Goal: Task Accomplishment & Management: Use online tool/utility

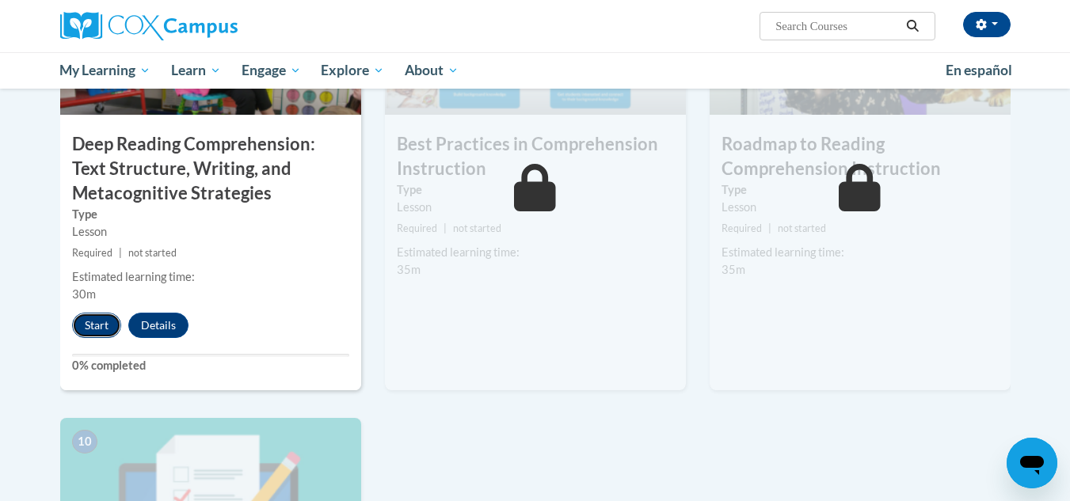
click at [84, 330] on button "Start" at bounding box center [96, 325] width 49 height 25
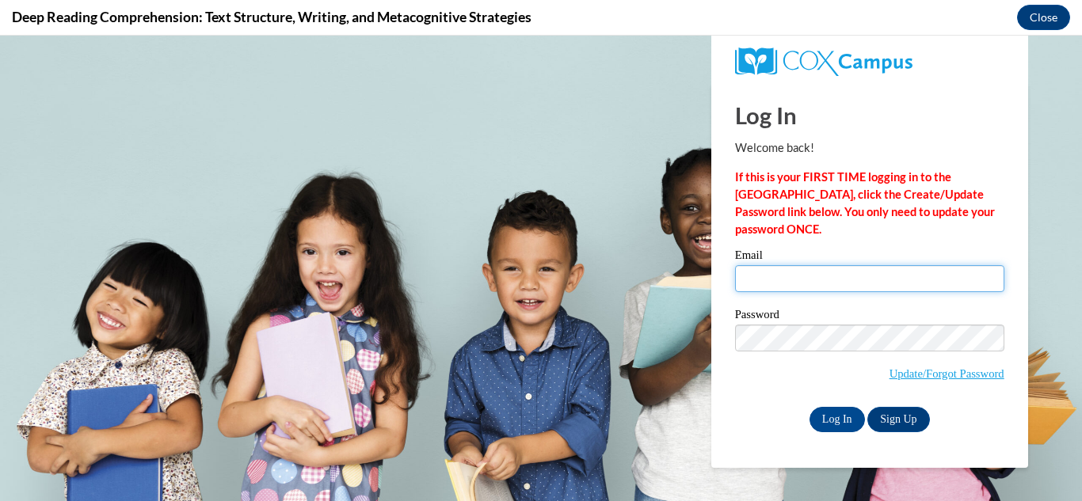
type input "CommedoL@dillon.k12.sc.us"
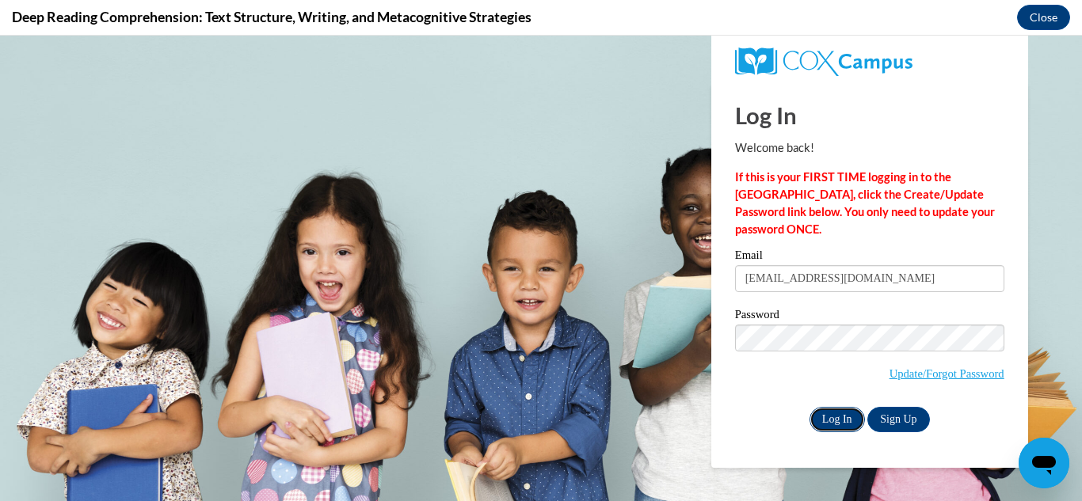
click at [830, 420] on input "Log In" at bounding box center [836, 419] width 55 height 25
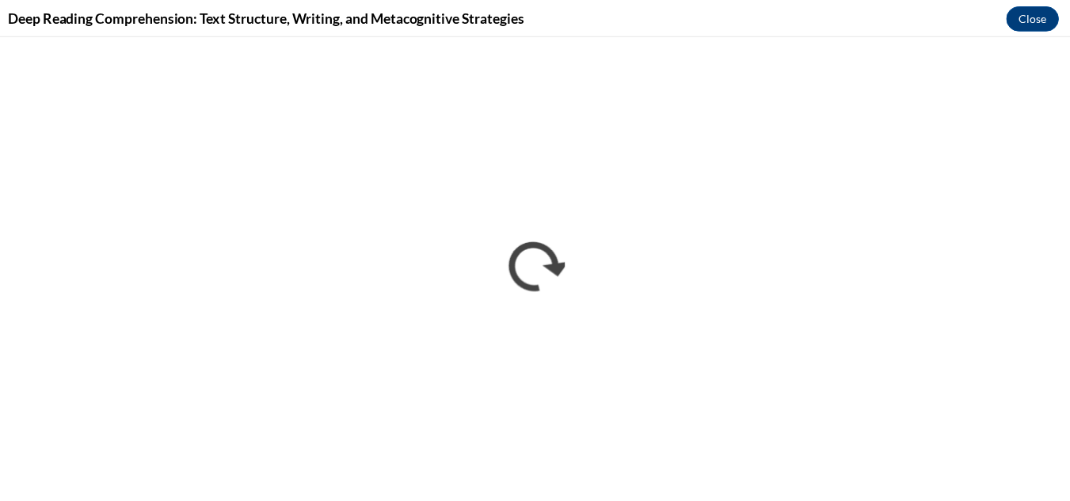
scroll to position [1331, 0]
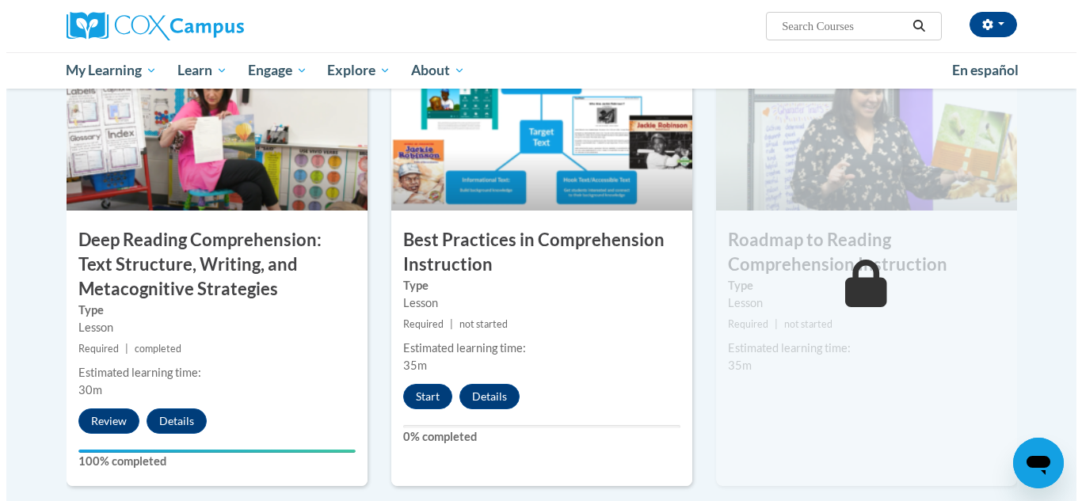
scroll to position [1232, 0]
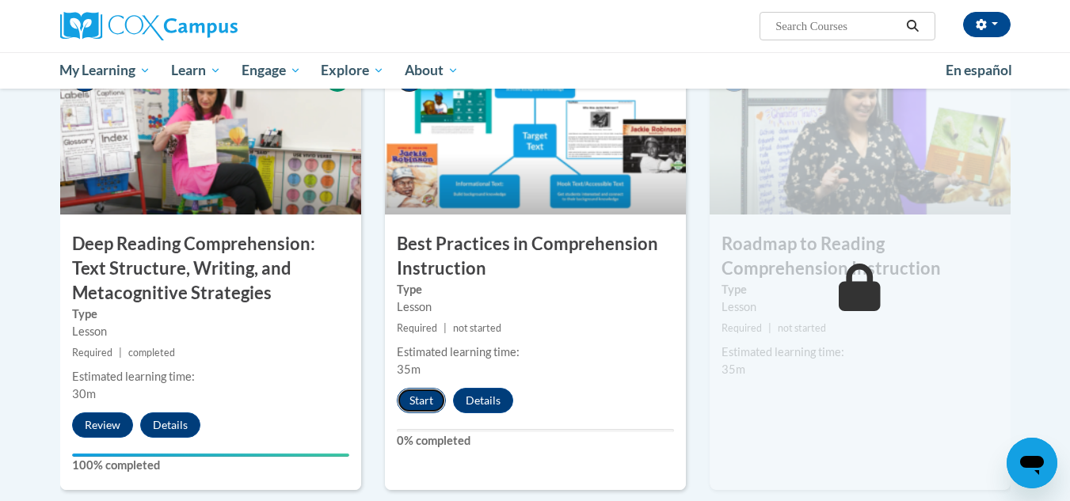
click at [411, 403] on button "Start" at bounding box center [421, 400] width 49 height 25
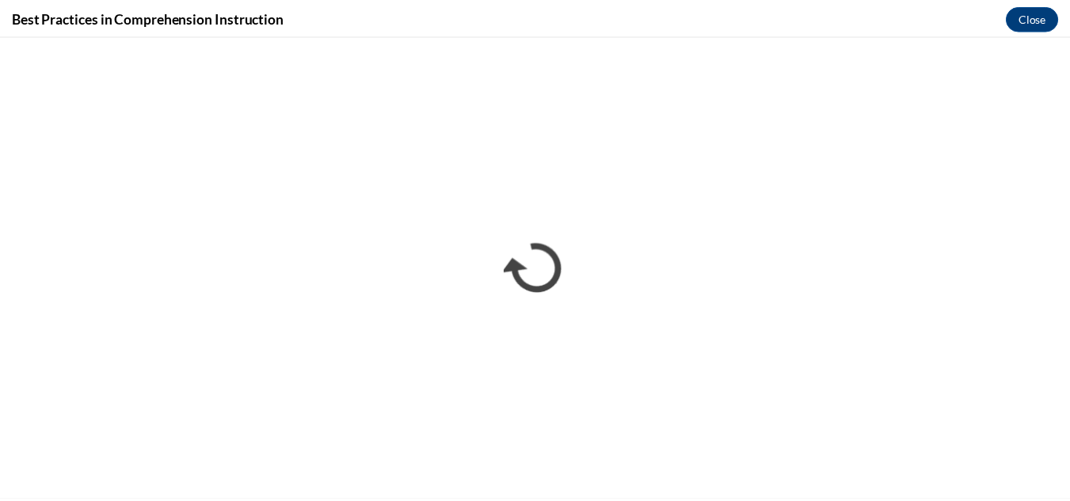
scroll to position [0, 0]
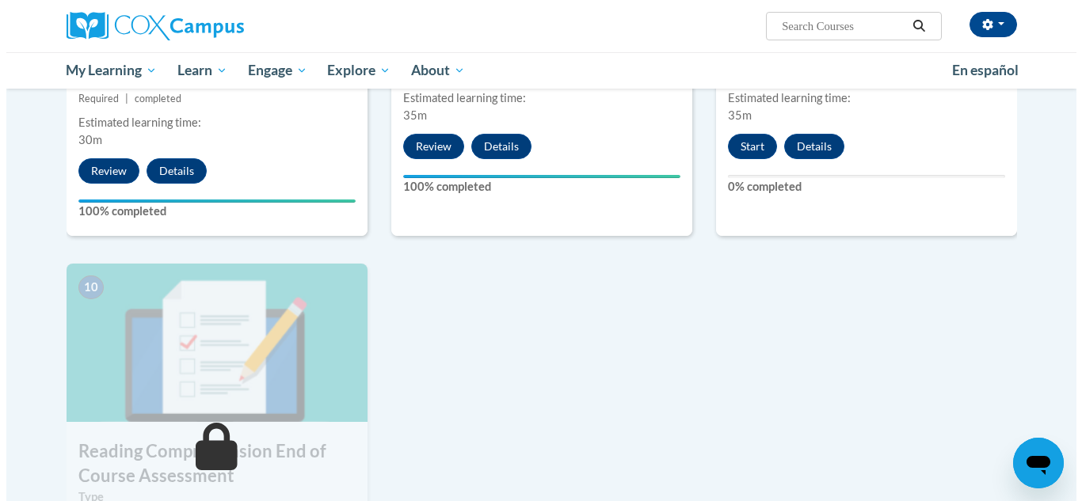
scroll to position [1511, 0]
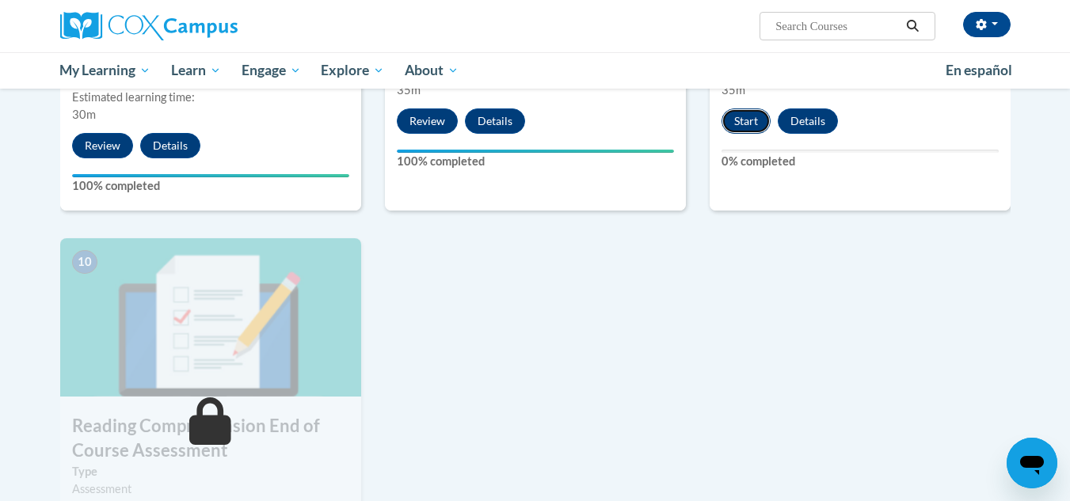
click at [747, 120] on button "Start" at bounding box center [746, 121] width 49 height 25
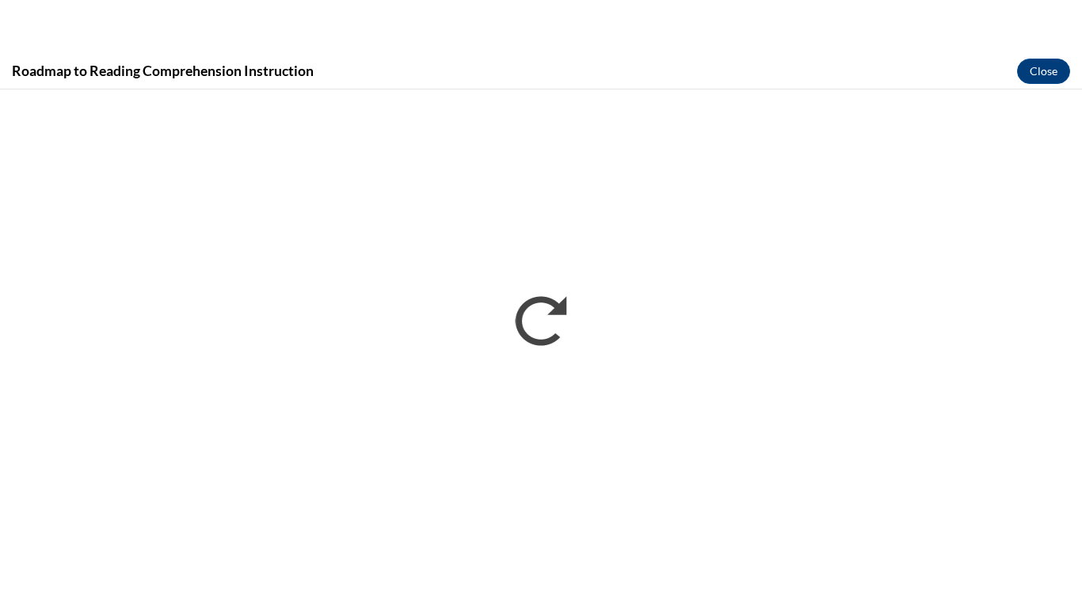
scroll to position [0, 0]
